Goal: Information Seeking & Learning: Find specific fact

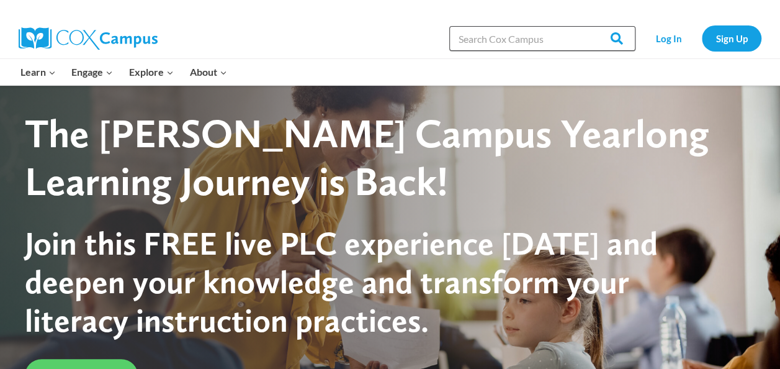
click at [489, 31] on input "Search in [URL][DOMAIN_NAME]" at bounding box center [542, 38] width 186 height 25
type input "gradual release"
click at [587, 26] on input "Search" at bounding box center [611, 38] width 48 height 25
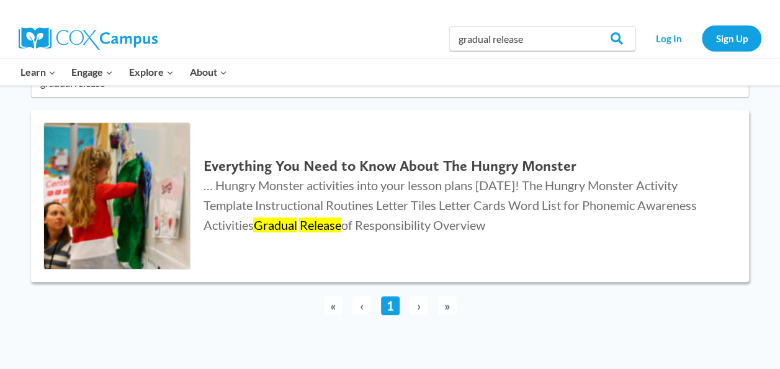
scroll to position [186, 0]
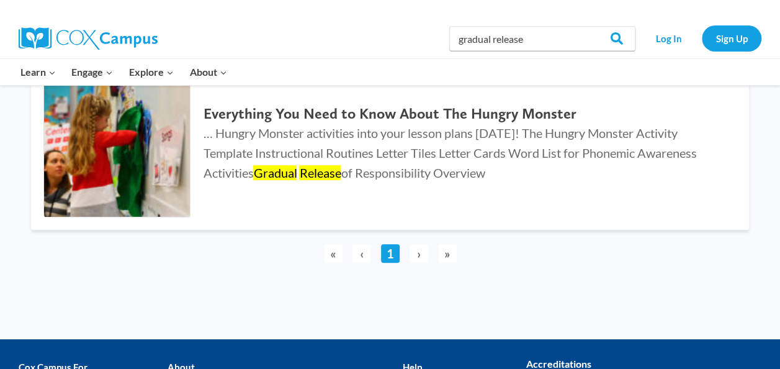
click at [416, 254] on span "›" at bounding box center [419, 253] width 19 height 19
